Goal: Task Accomplishment & Management: Manage account settings

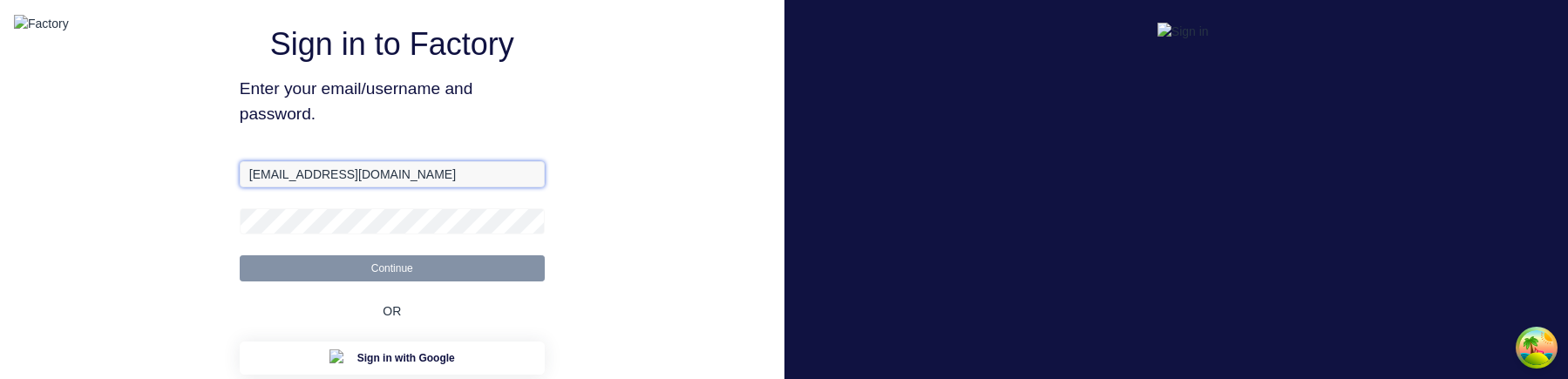
click at [300, 188] on input "aimon@factory.app" at bounding box center [392, 175] width 305 height 26
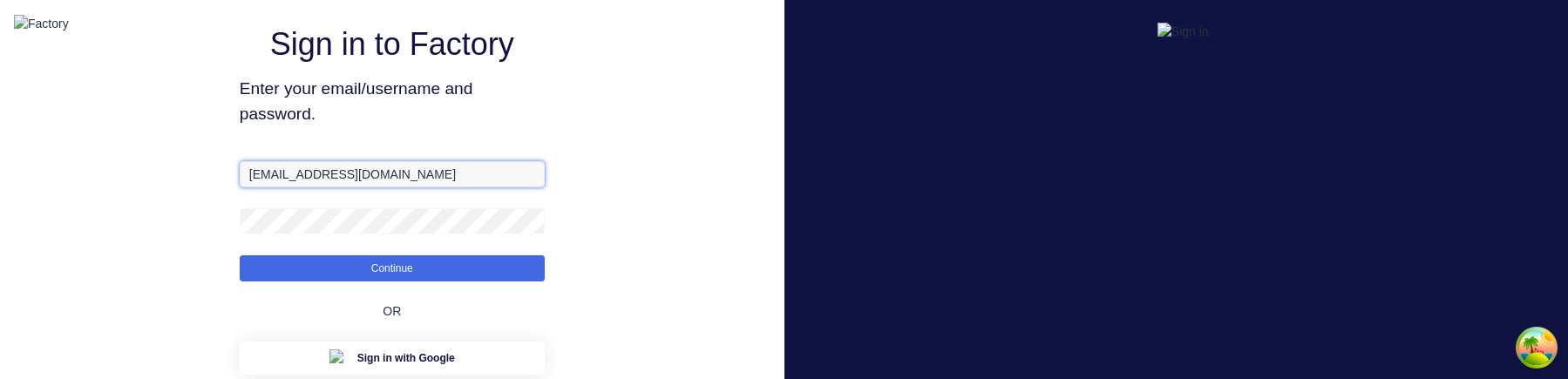
click at [300, 188] on input "aimon@factory.app" at bounding box center [392, 175] width 305 height 26
click at [741, 108] on div "Sign in to Factory Enter your email/username and password. aimon@factory.app Co…" at bounding box center [392, 291] width 784 height 583
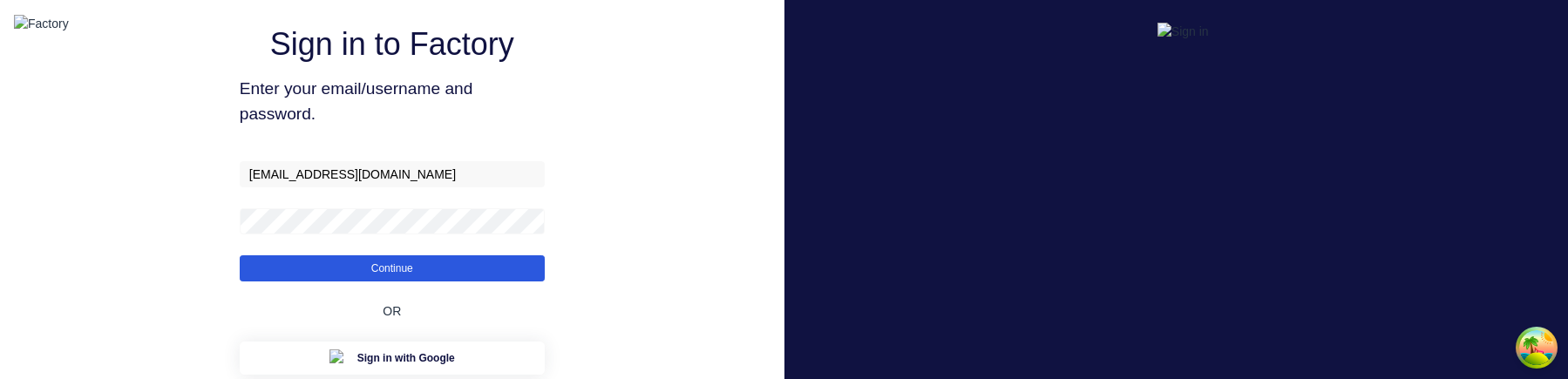
click at [536, 282] on button "Continue" at bounding box center [392, 269] width 305 height 26
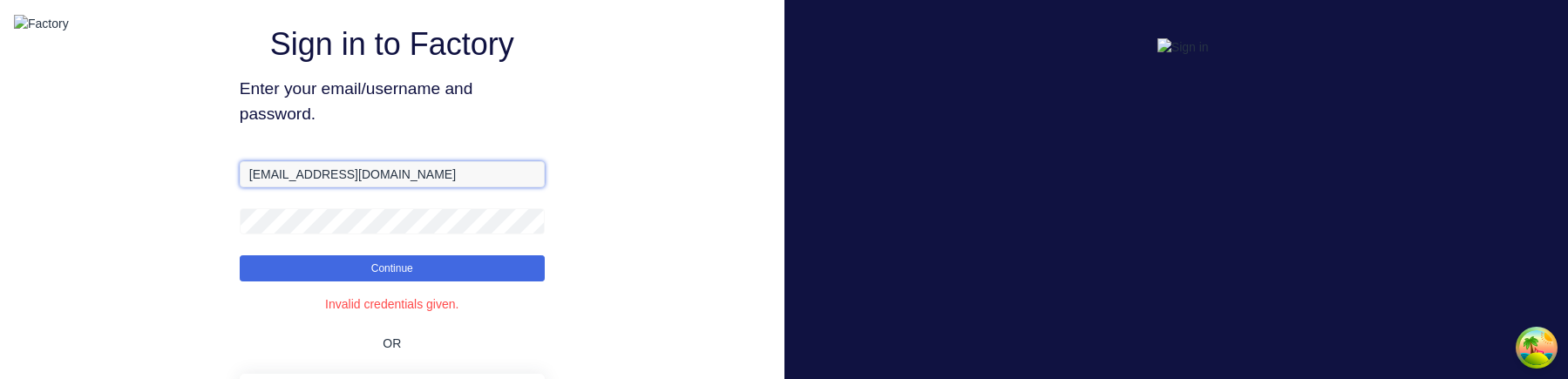
click at [374, 188] on input "aimon@factory.app" at bounding box center [392, 175] width 305 height 26
type input "aimon+1@xero.factory.app"
click at [240, 256] on button "Continue" at bounding box center [392, 269] width 305 height 26
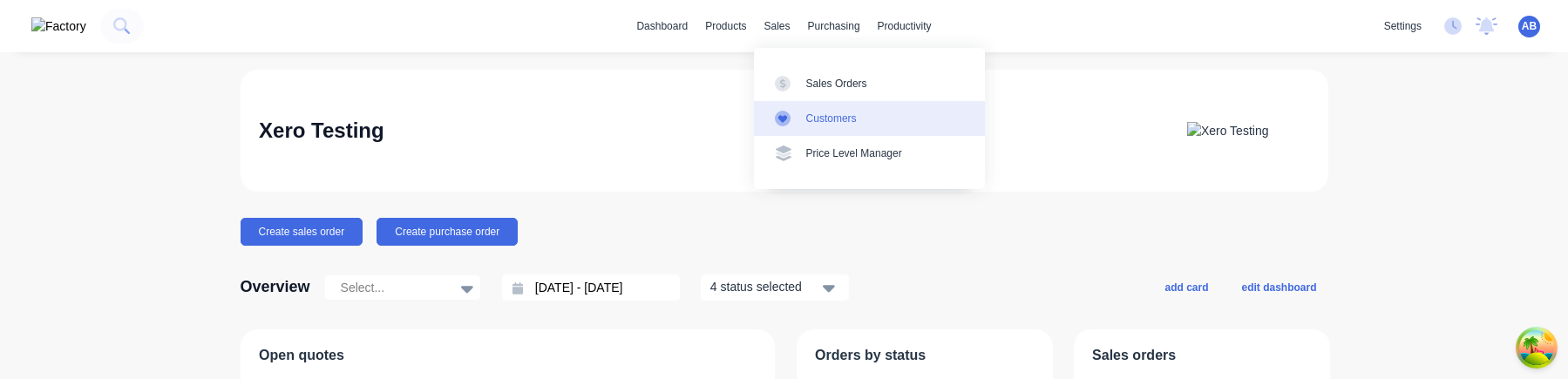
click at [825, 129] on link "Customers" at bounding box center [869, 118] width 231 height 35
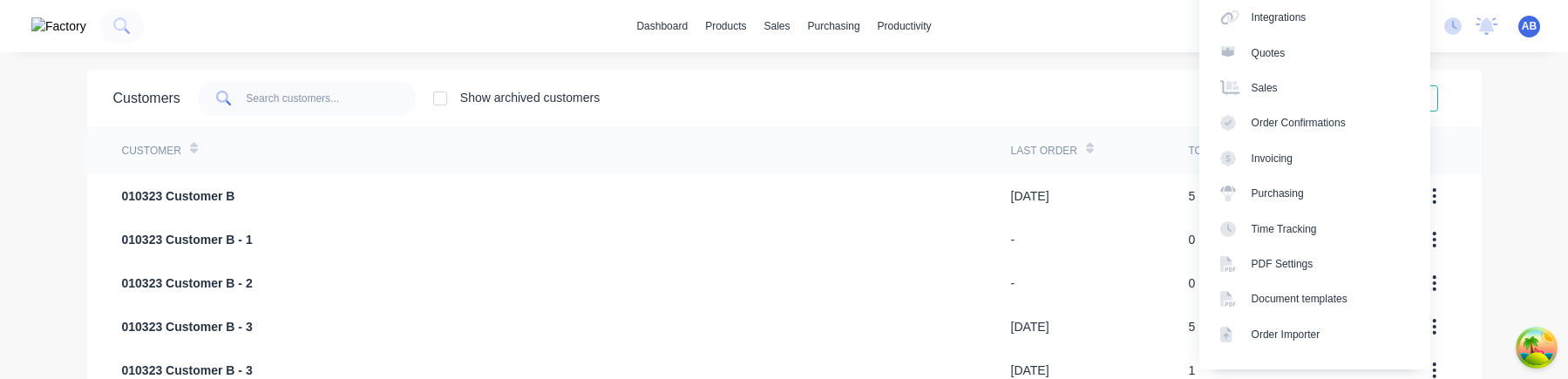
click at [1522, 61] on div "dashboard products sales purchasing productivity dashboard products Product Cat…" at bounding box center [784, 190] width 1568 height 379
click at [1326, 20] on link "Integrations" at bounding box center [1314, 17] width 231 height 35
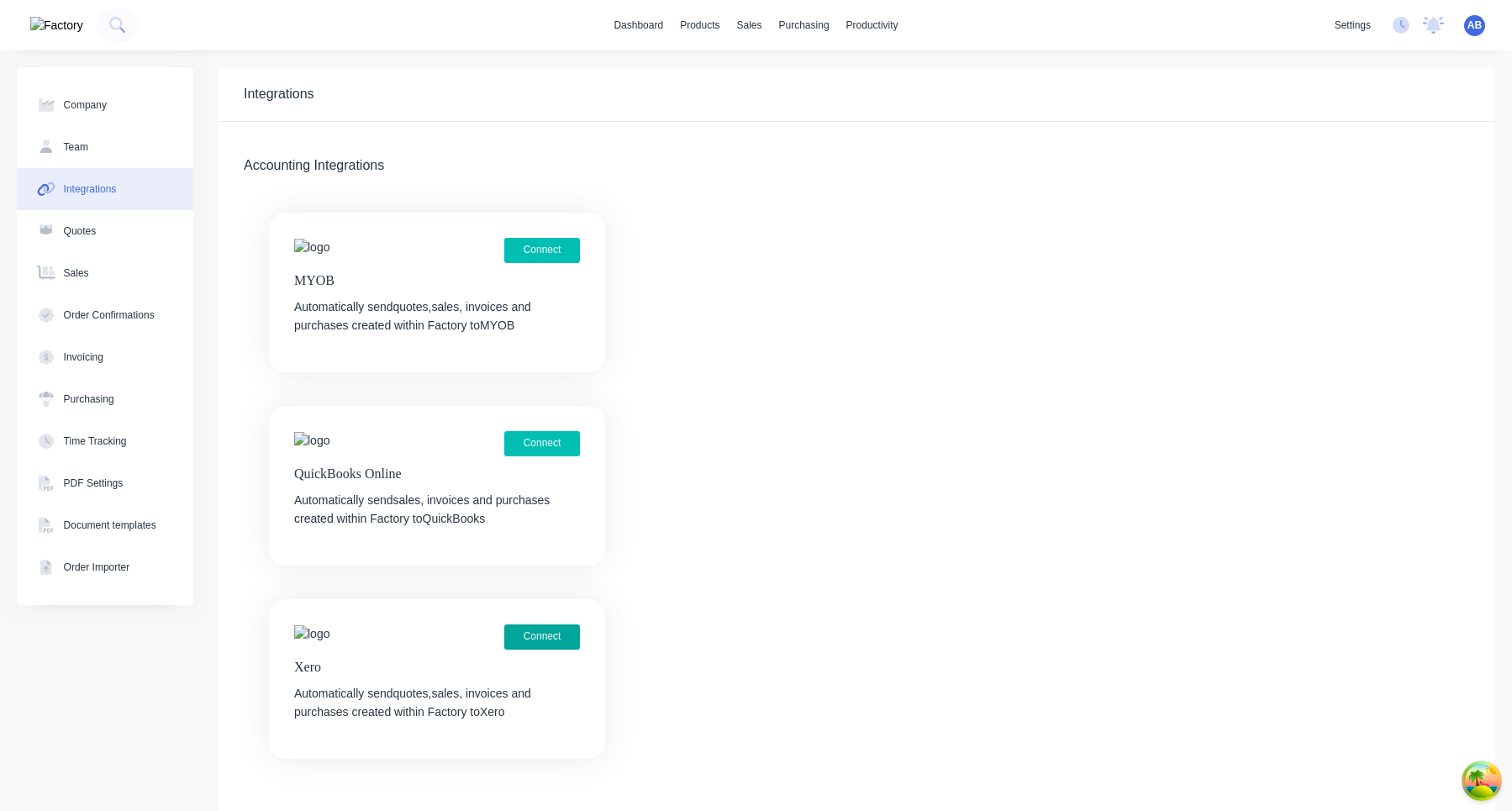
click at [546, 364] on button "Connect" at bounding box center [542, 637] width 76 height 25
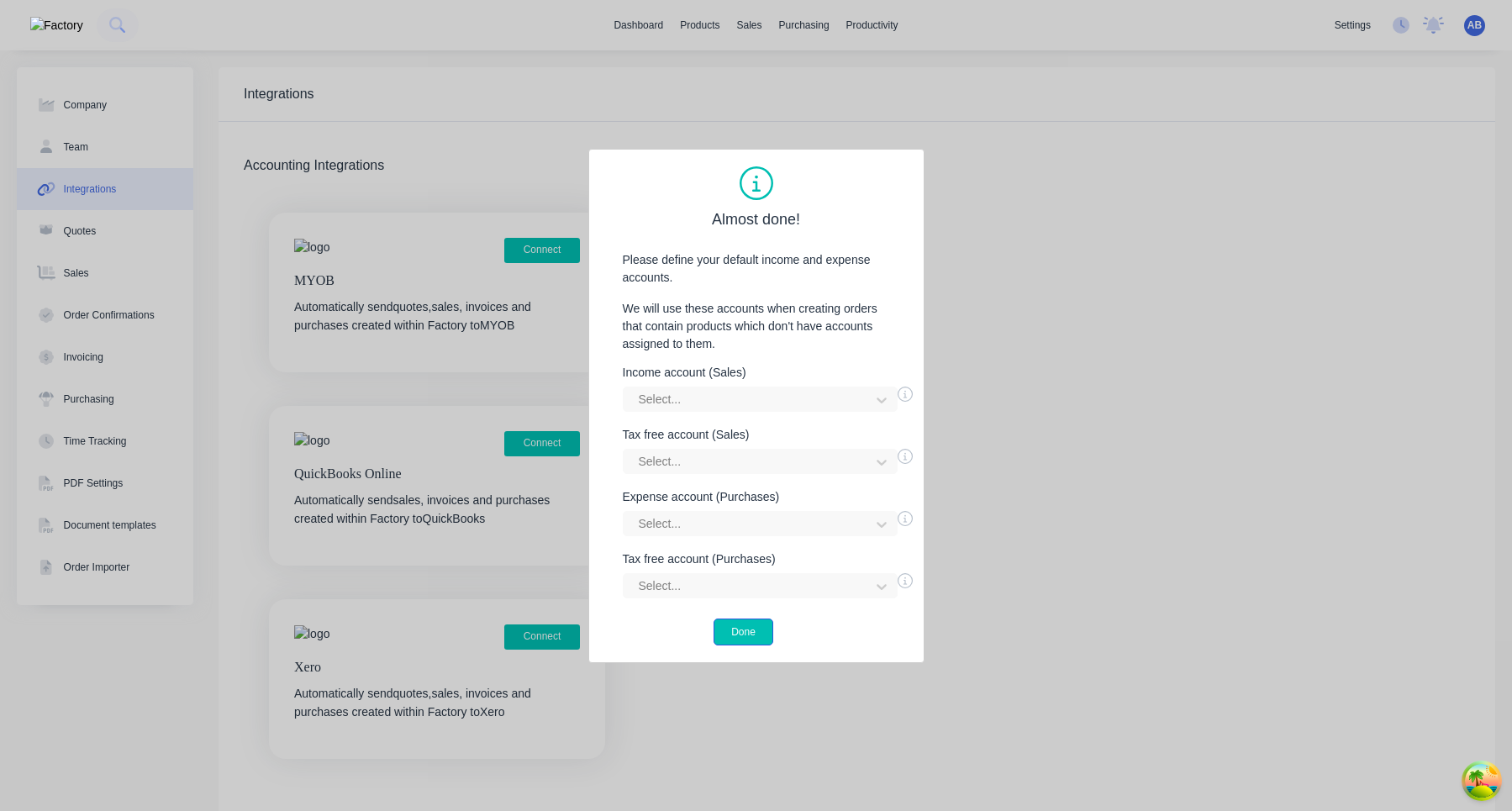
click at [738, 631] on button "Done" at bounding box center [743, 632] width 59 height 27
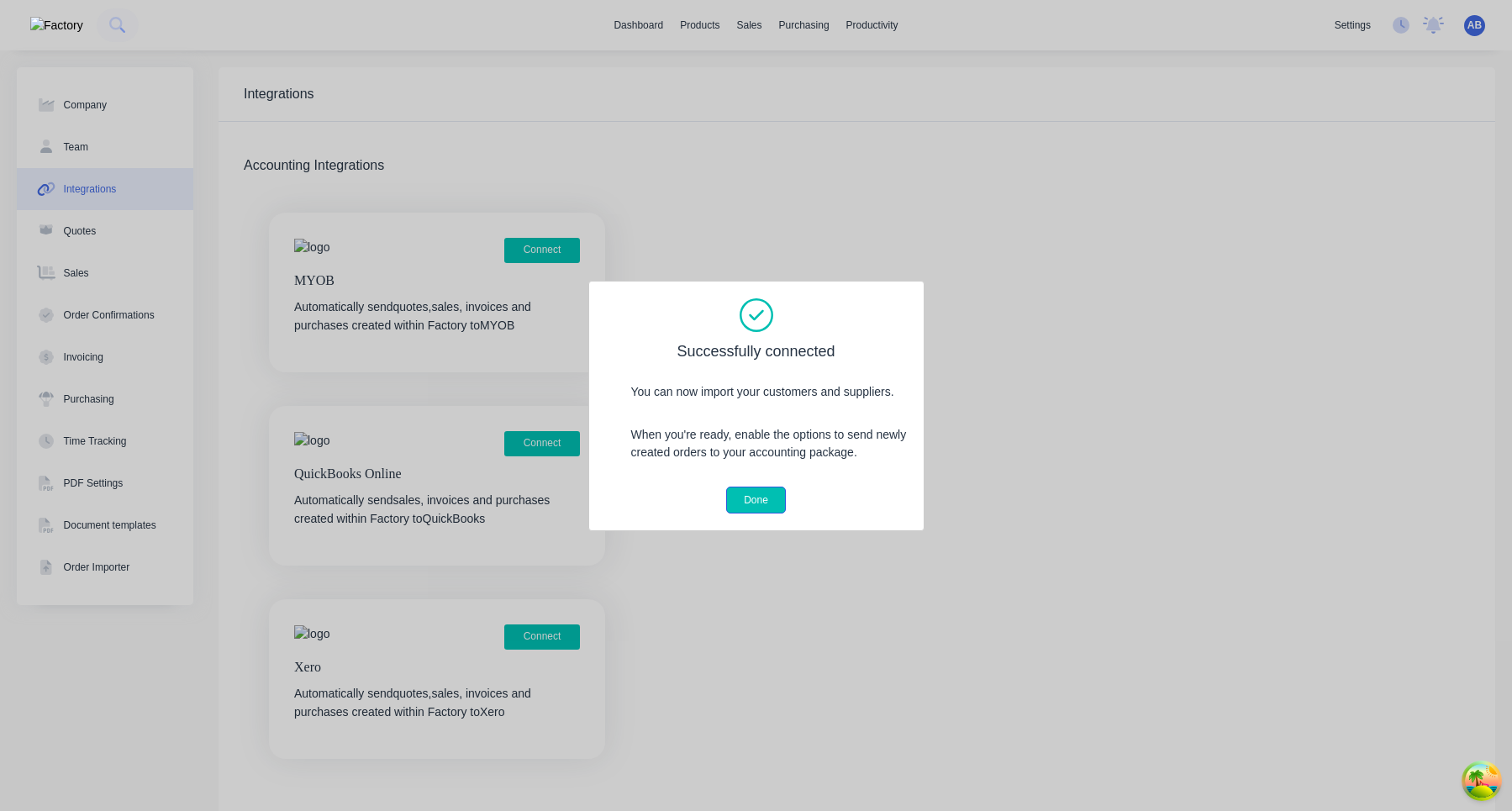
click at [756, 501] on button "Done" at bounding box center [756, 500] width 59 height 27
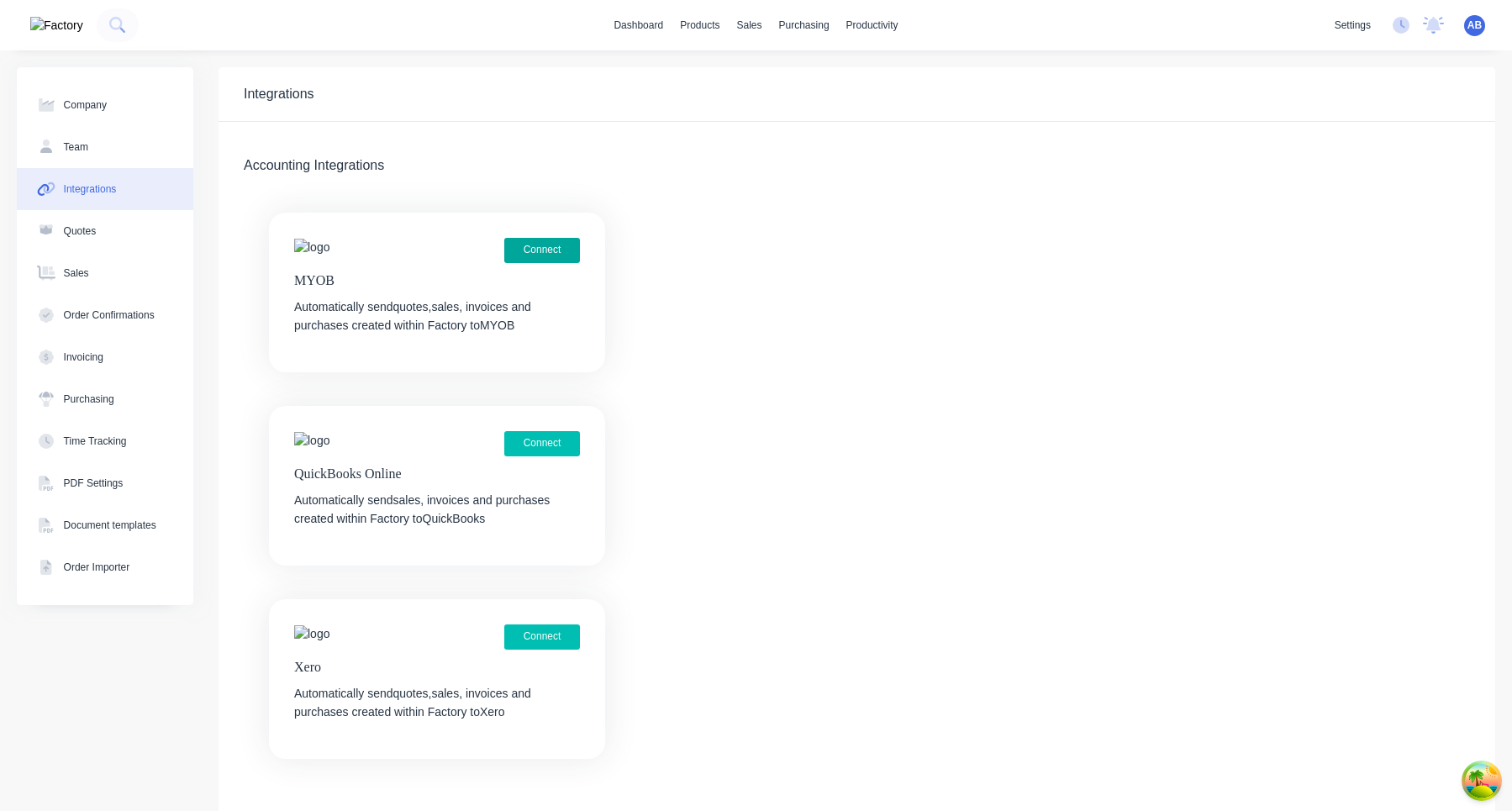
click at [562, 248] on button "Connect" at bounding box center [542, 250] width 76 height 25
click at [1475, 25] on span "AB" at bounding box center [1474, 25] width 14 height 15
click at [1377, 218] on button "Sign out" at bounding box center [1370, 210] width 223 height 33
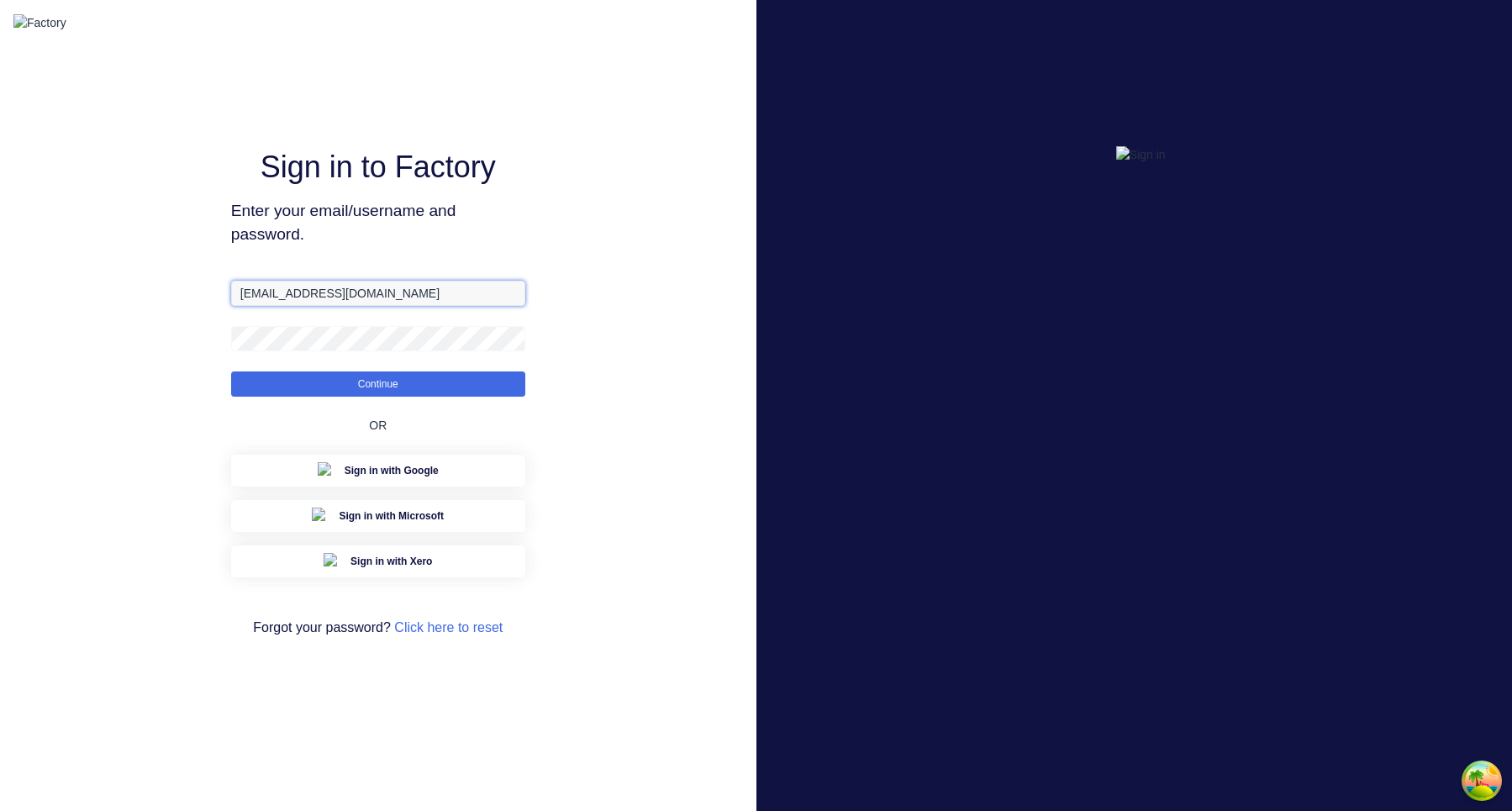
click at [421, 306] on input "aimon@factory.app" at bounding box center [378, 293] width 294 height 25
paste input "xero."
type input "aimon@xero.factory.app"
click at [575, 237] on div "Sign in to Factory Enter your email/username and password. aimon@xero.factory.a…" at bounding box center [378, 406] width 756 height 811
click at [421, 392] on button "Continue" at bounding box center [378, 384] width 294 height 25
